Goal: Find specific page/section: Find specific page/section

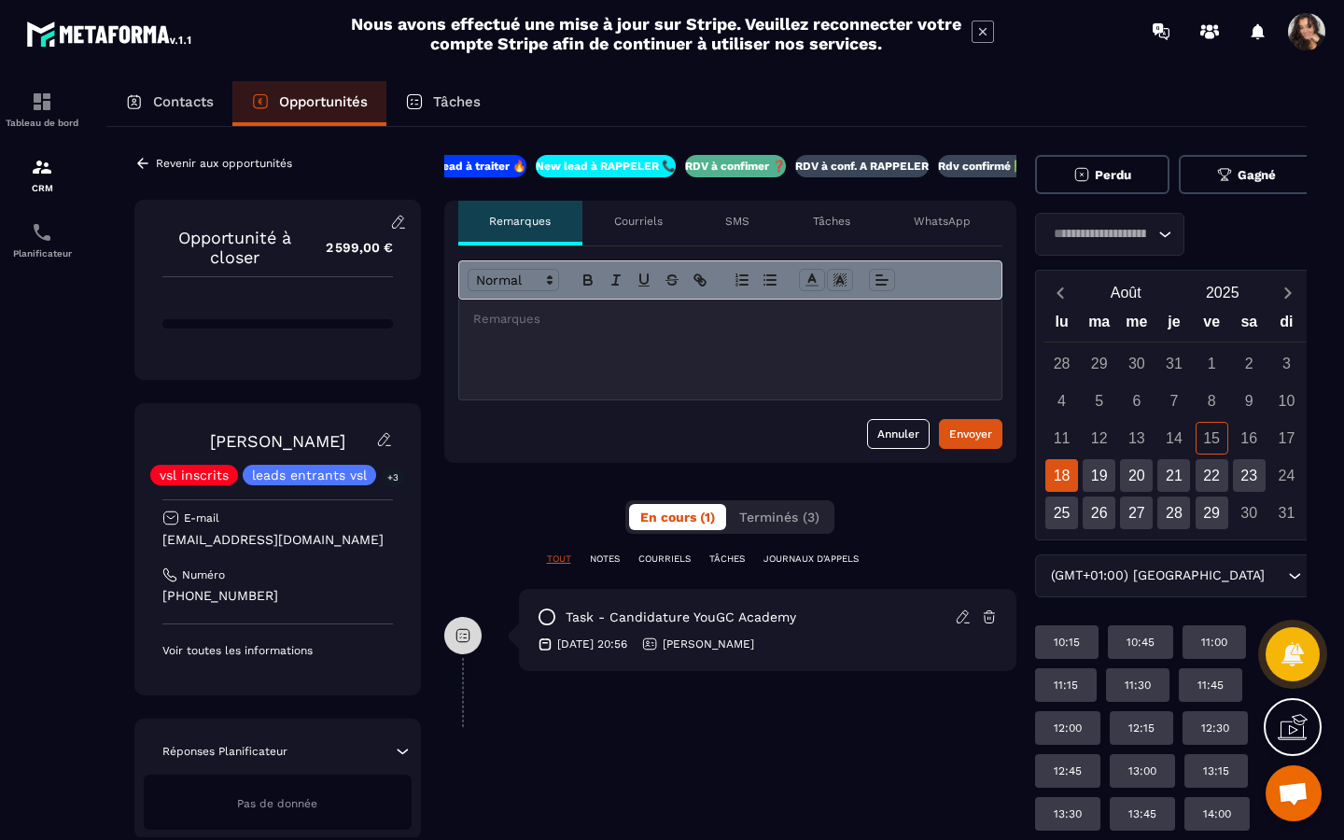
click at [152, 157] on div "Revenir aux opportunités" at bounding box center [213, 163] width 158 height 17
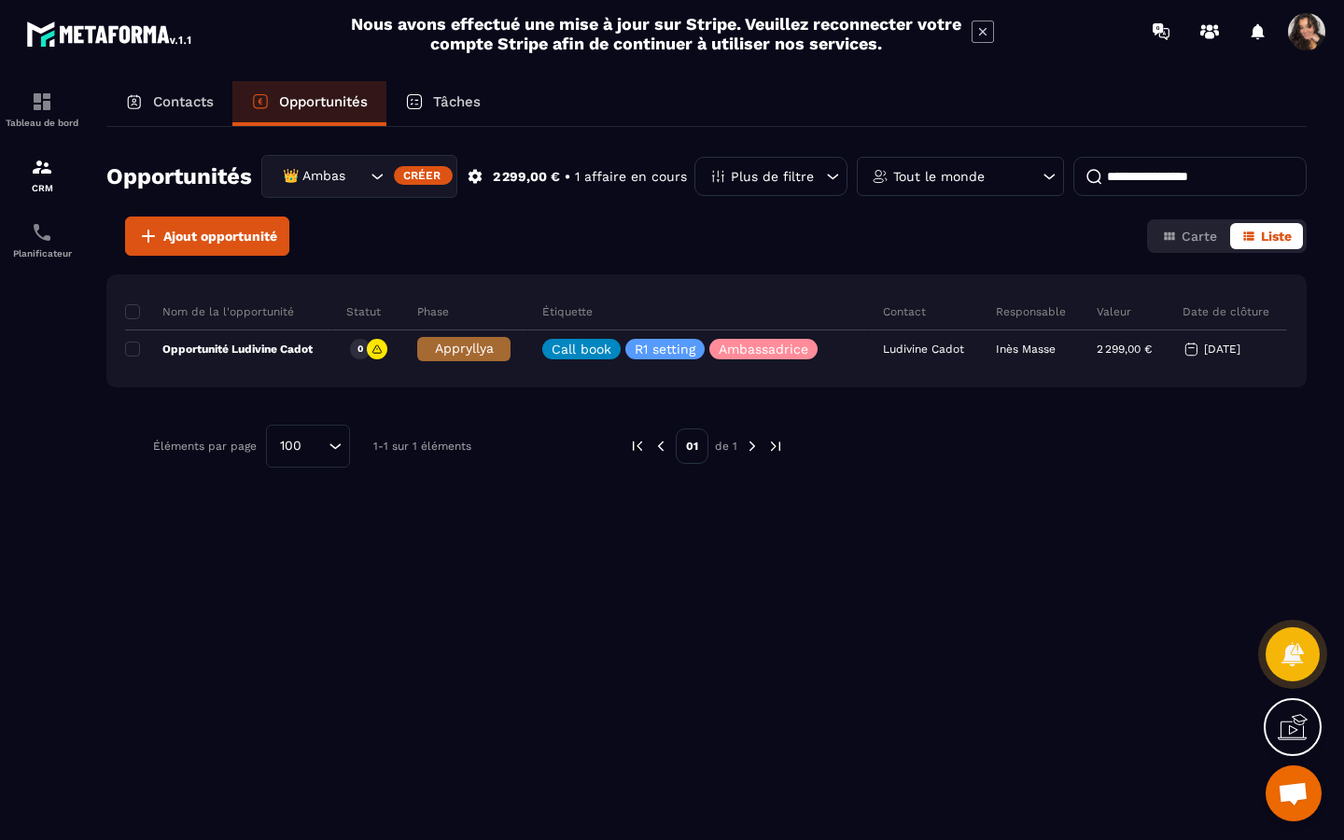
click at [361, 176] on input "Search for option" at bounding box center [356, 176] width 19 height 21
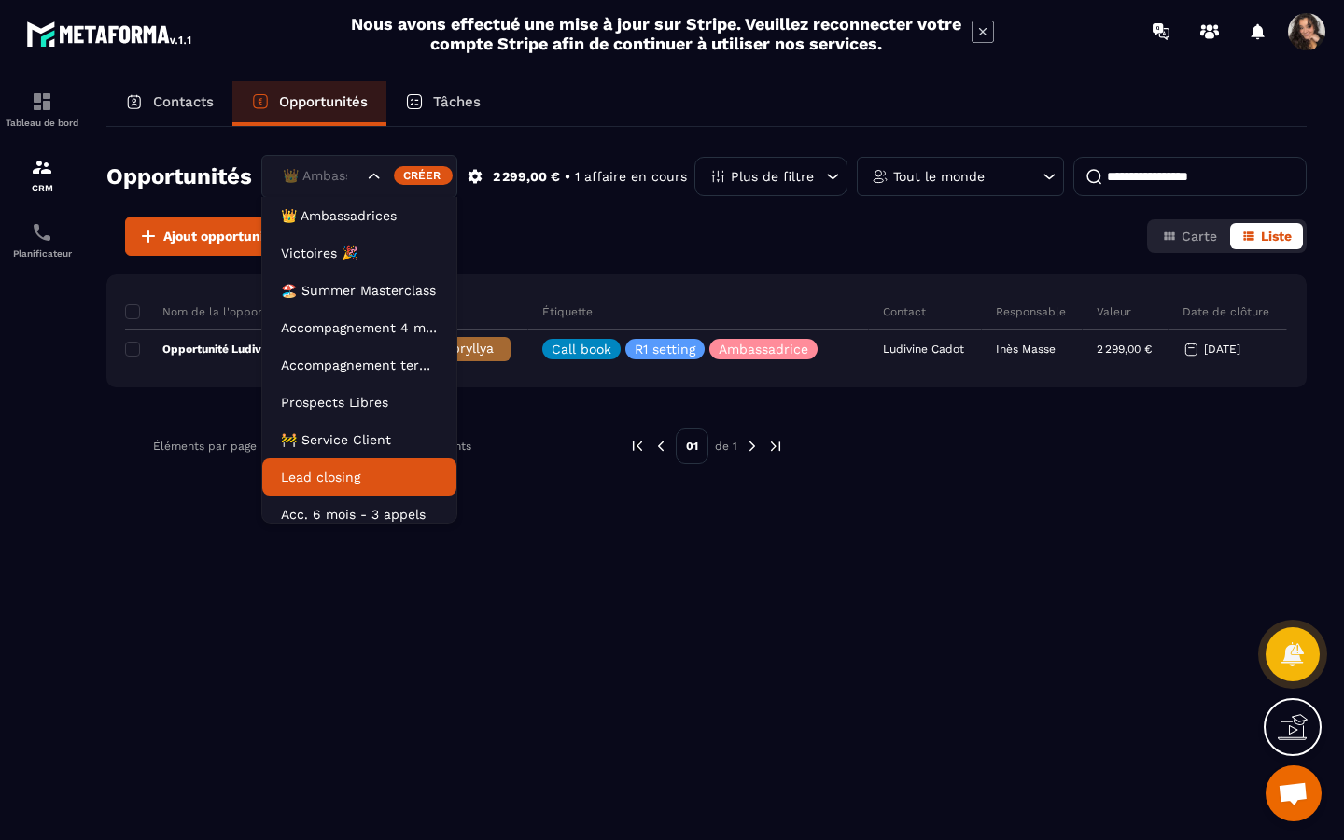
click at [367, 479] on p "Lead closing" at bounding box center [359, 477] width 157 height 19
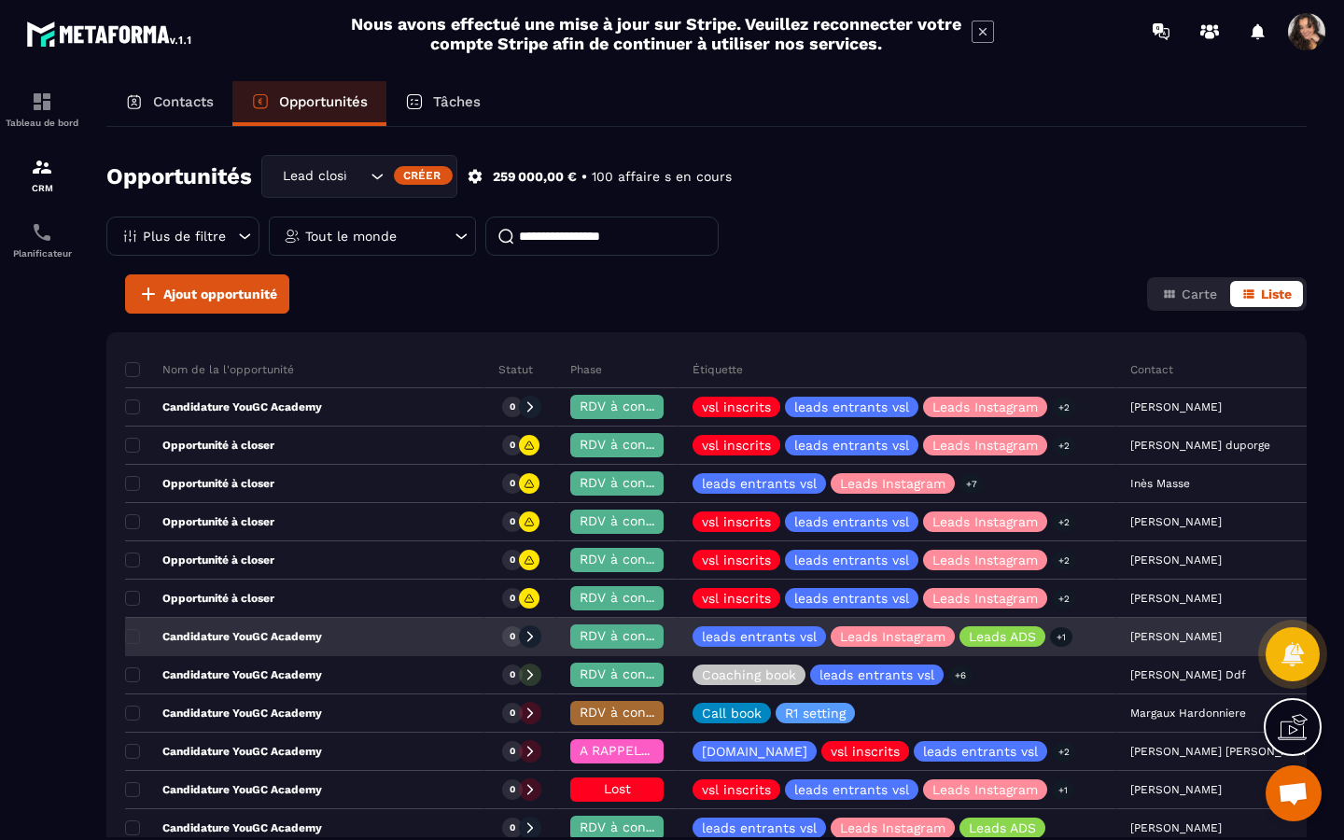
click at [324, 645] on div "Candidature YouGC Academy" at bounding box center [304, 637] width 359 height 37
